Goal: Answer question/provide support

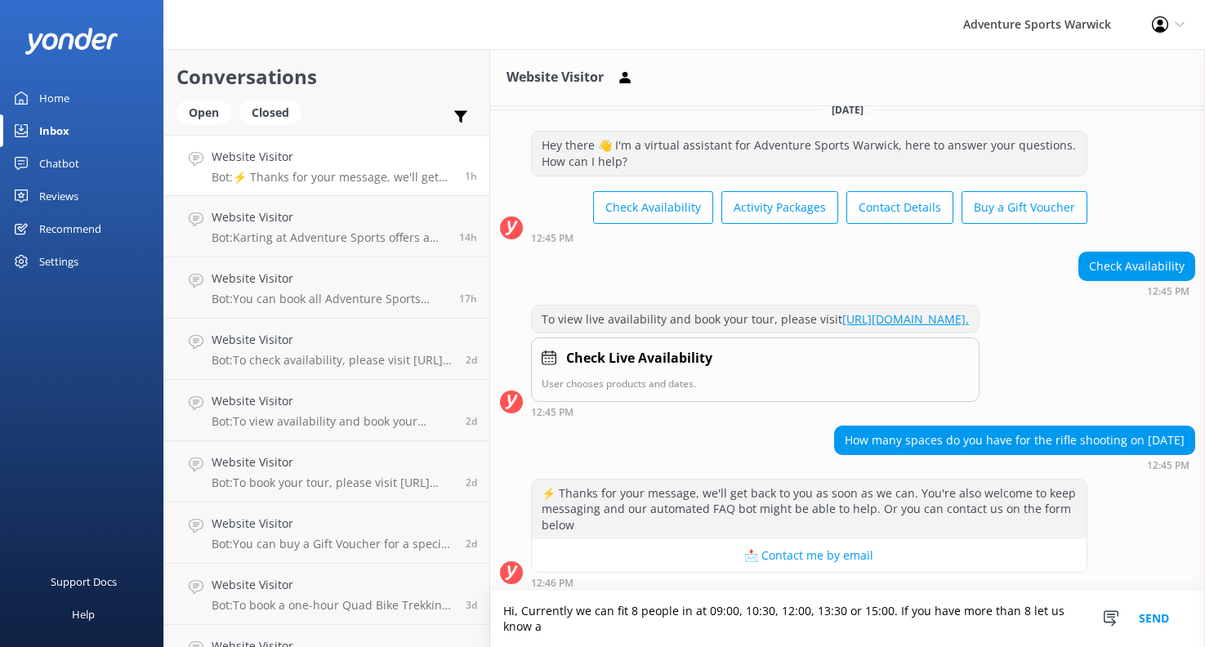
scroll to position [34, 0]
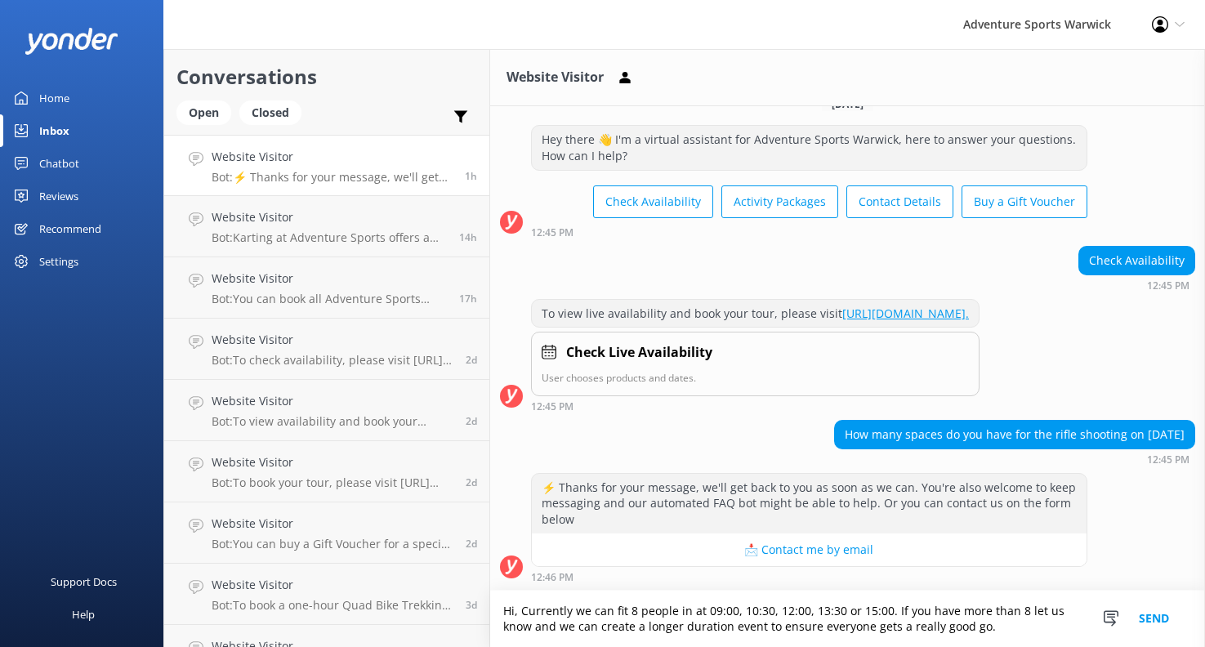
type textarea "Hi, Currently we can fit 8 people in at 09:00, 10:30, 12:00, 13:30 or 15:00. If…"
click at [1156, 620] on button "Send" at bounding box center [1154, 619] width 61 height 56
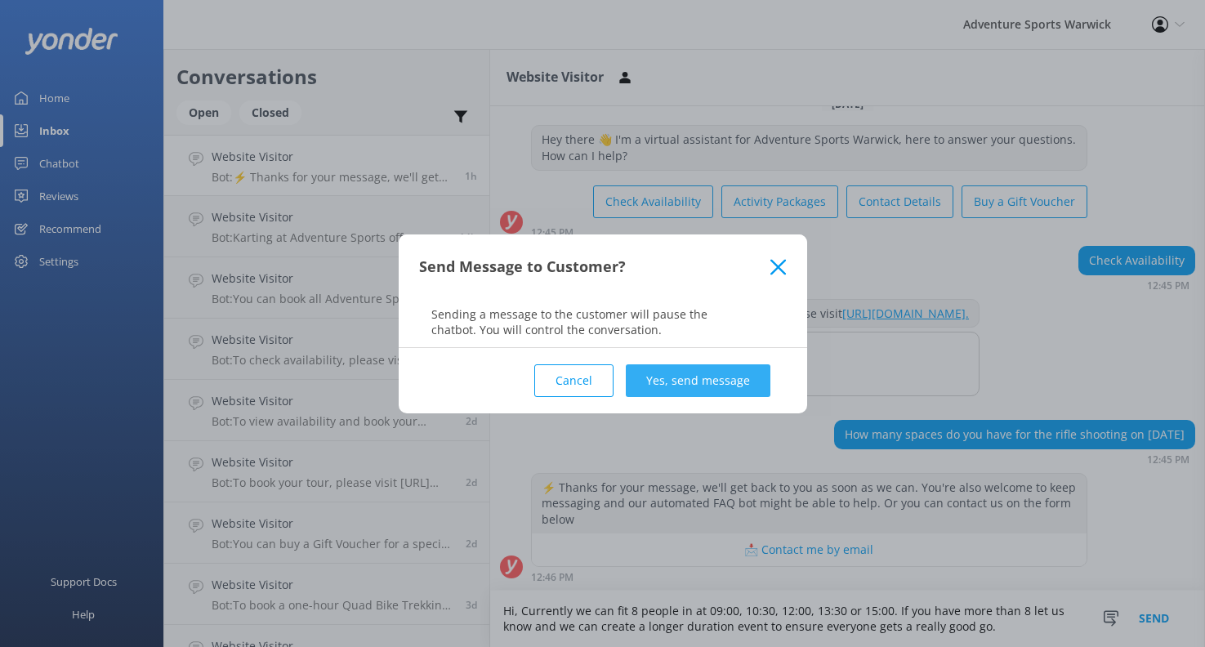
click at [689, 375] on button "Yes, send message" at bounding box center [698, 380] width 145 height 33
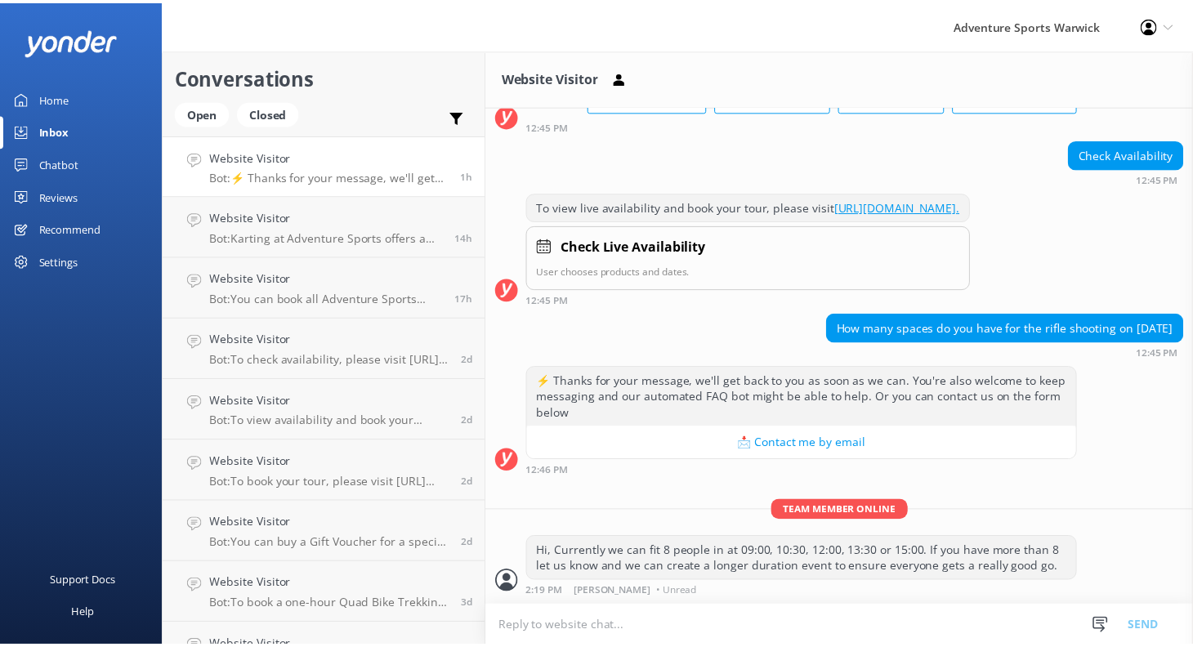
scroll to position [139, 0]
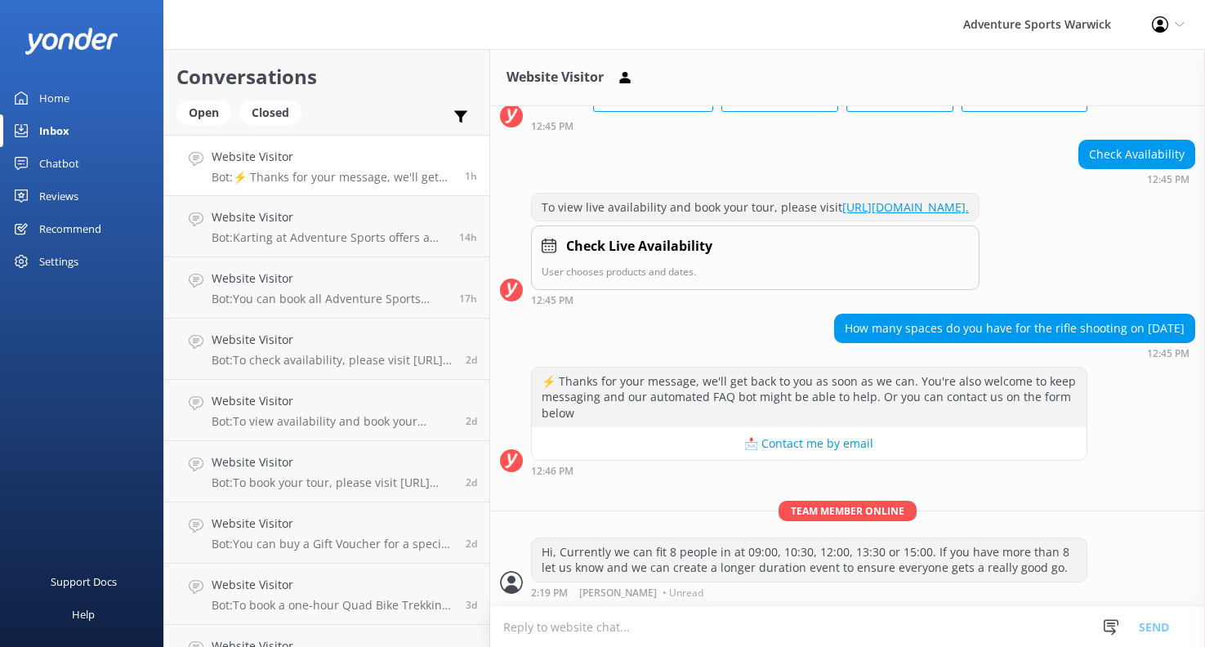
click at [50, 100] on div "Home" at bounding box center [54, 98] width 30 height 33
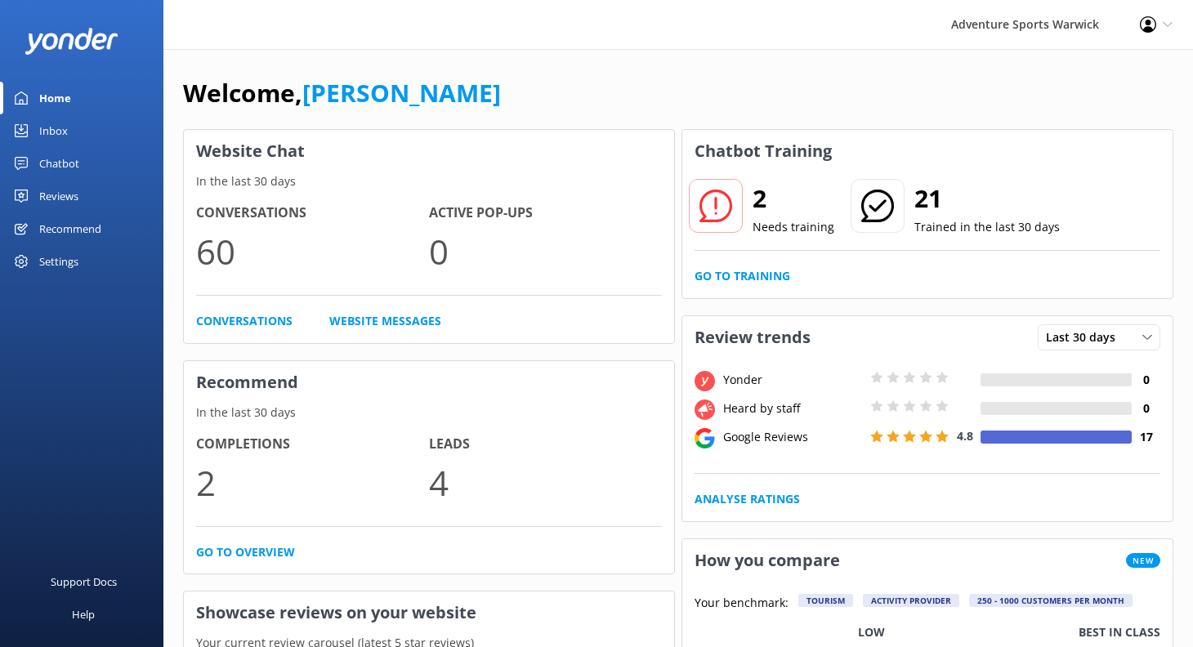
click at [66, 266] on div "Settings" at bounding box center [58, 261] width 39 height 33
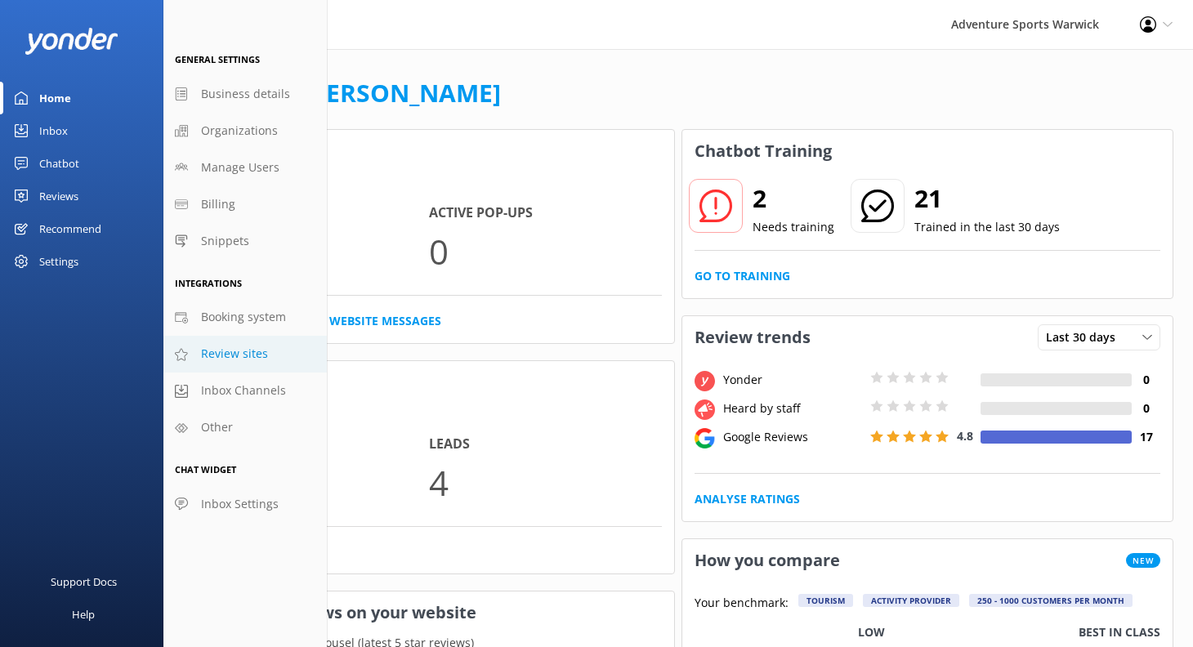
click at [227, 357] on span "Review sites" at bounding box center [234, 354] width 67 height 18
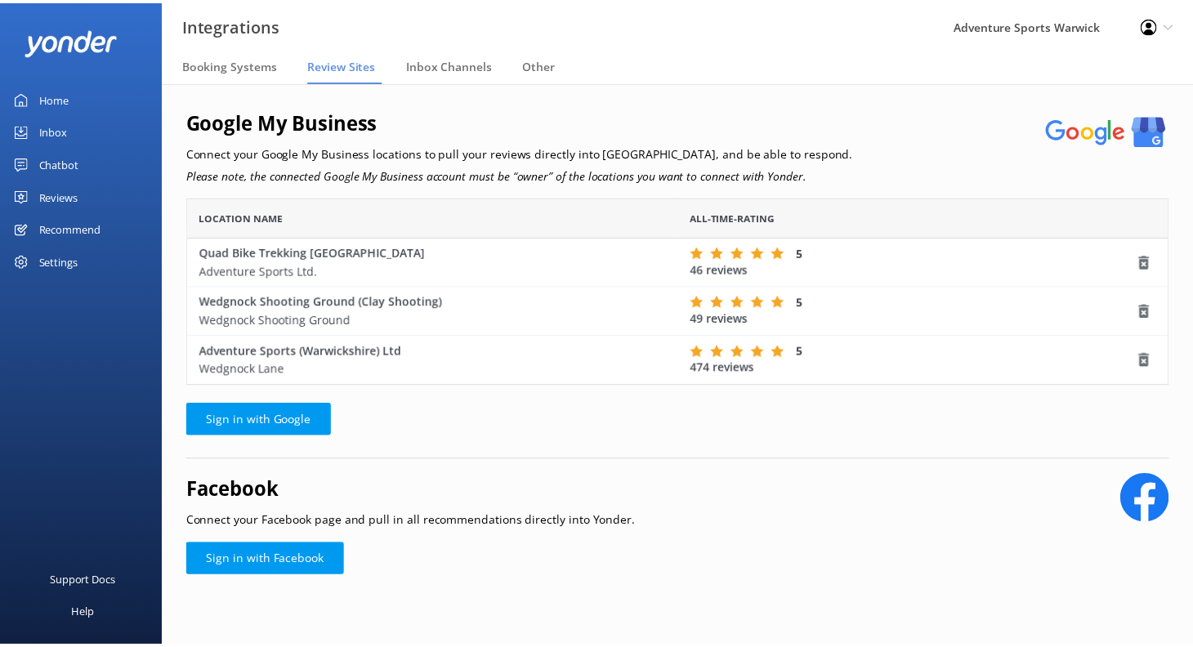
scroll to position [177, 981]
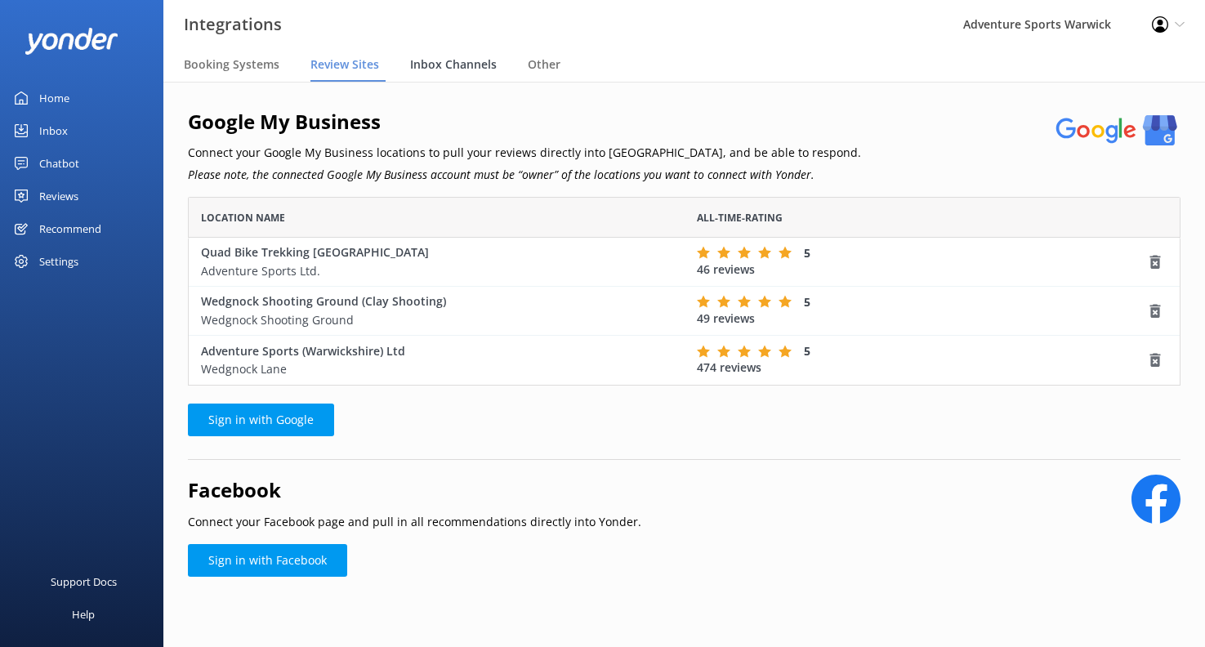
click at [444, 65] on span "Inbox Channels" at bounding box center [453, 64] width 87 height 16
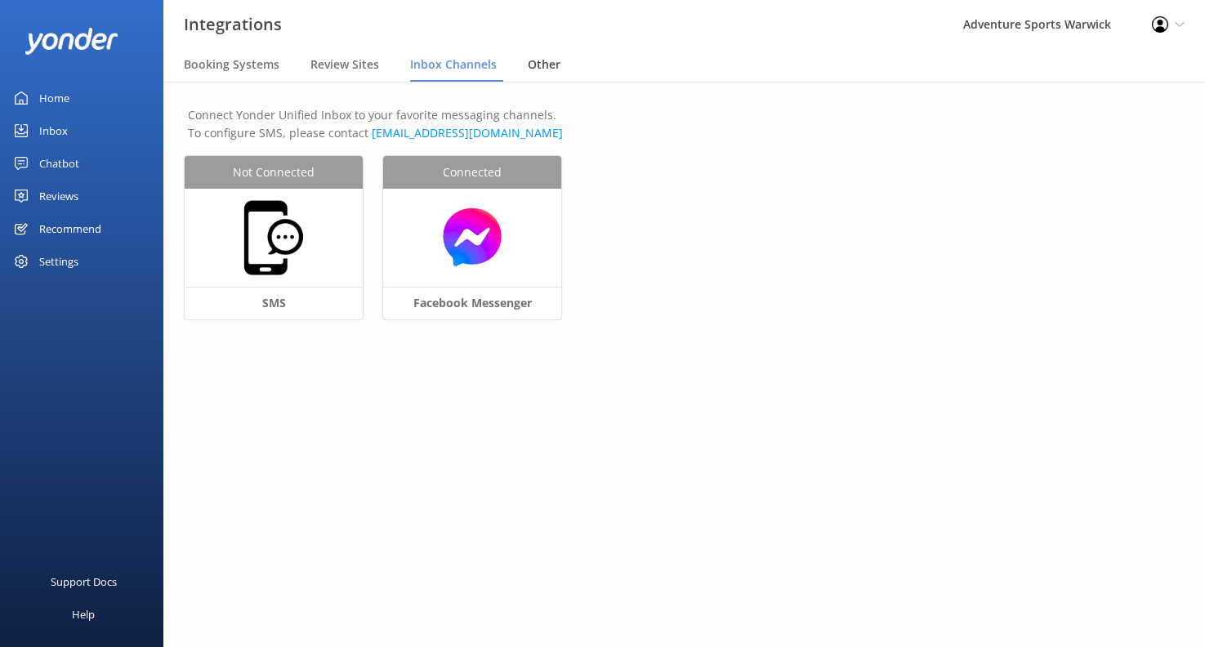
click at [537, 65] on span "Other" at bounding box center [544, 64] width 33 height 16
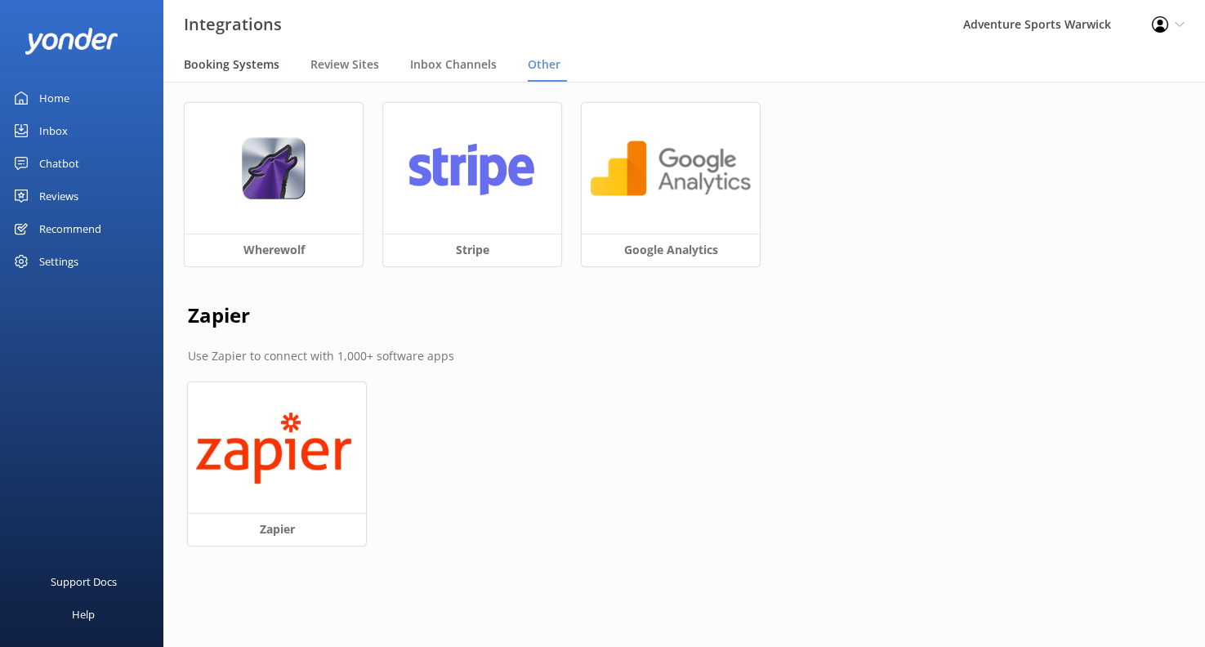
click at [244, 66] on span "Booking Systems" at bounding box center [232, 64] width 96 height 16
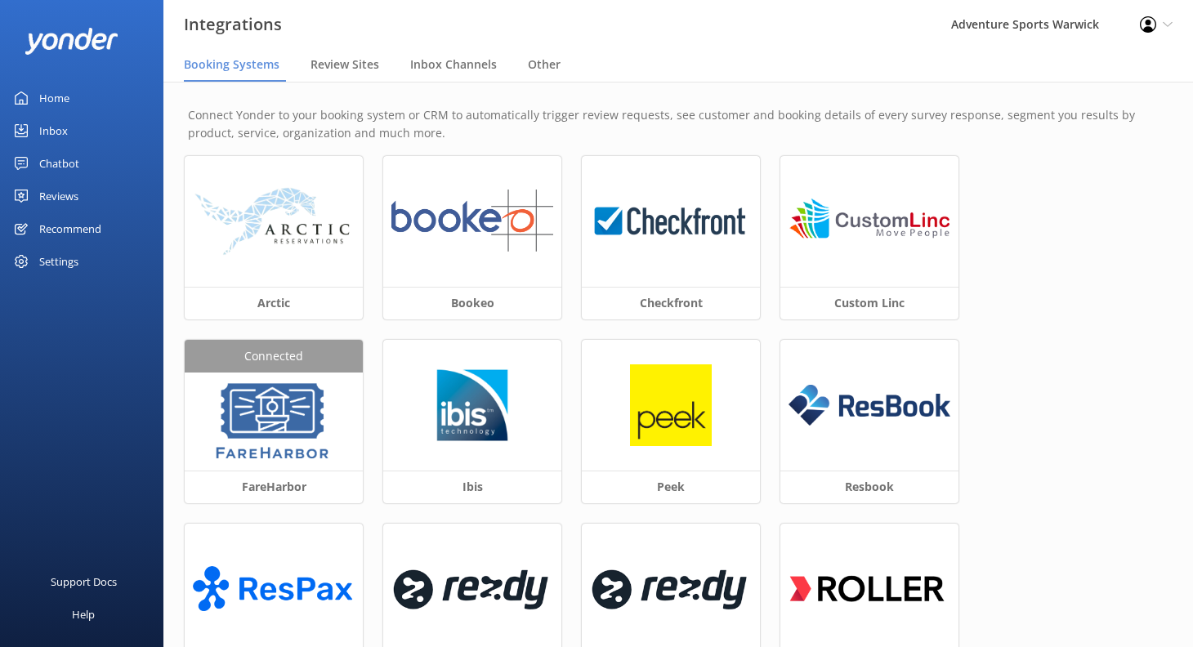
click at [38, 97] on link "Home" at bounding box center [81, 98] width 163 height 33
